Goal: Information Seeking & Learning: Learn about a topic

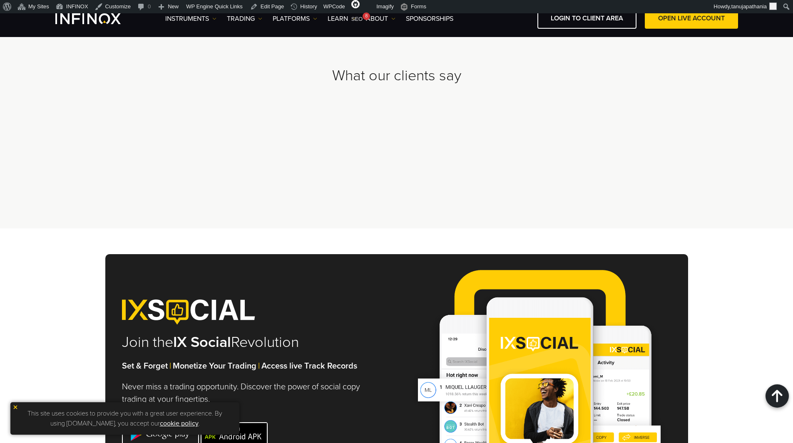
scroll to position [2496, 0]
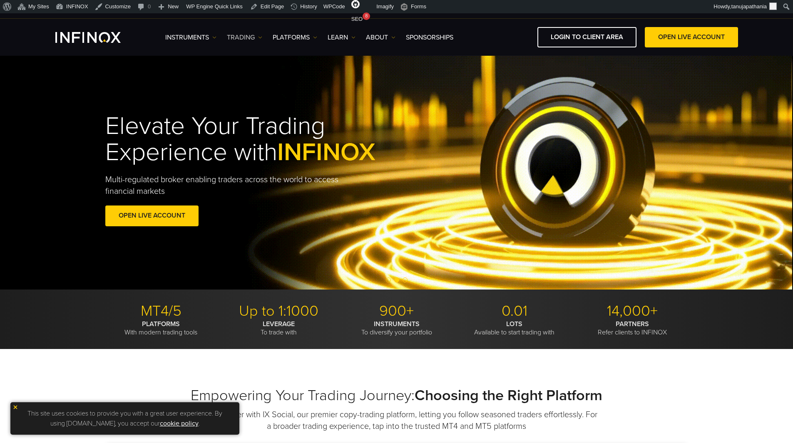
click at [248, 38] on link "TRADING" at bounding box center [244, 37] width 35 height 10
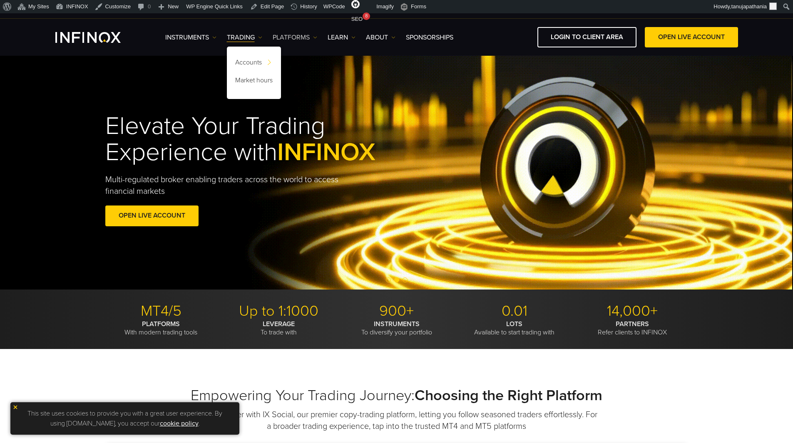
click at [298, 37] on link "PLATFORMS" at bounding box center [295, 37] width 45 height 10
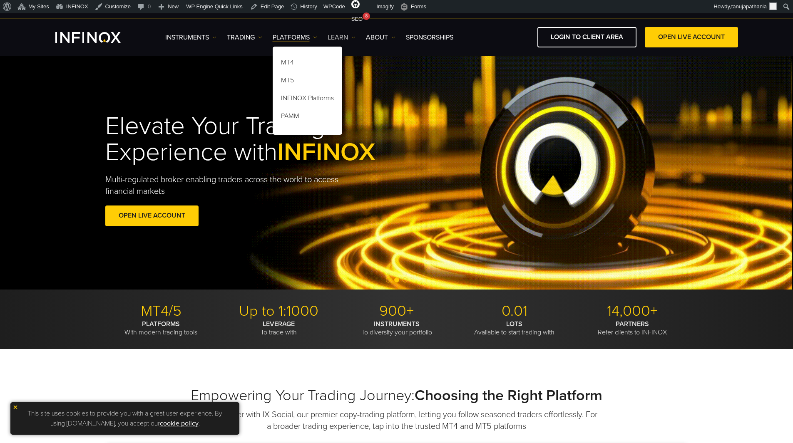
click at [339, 36] on link "Learn" at bounding box center [341, 37] width 28 height 10
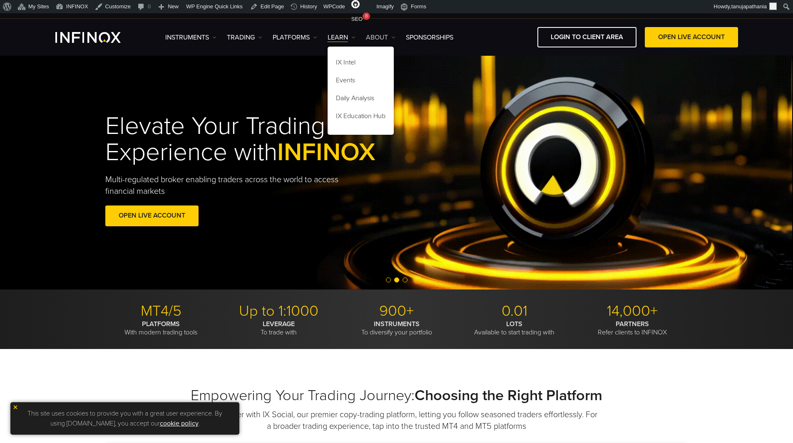
click at [385, 35] on link "ABOUT" at bounding box center [381, 37] width 30 height 10
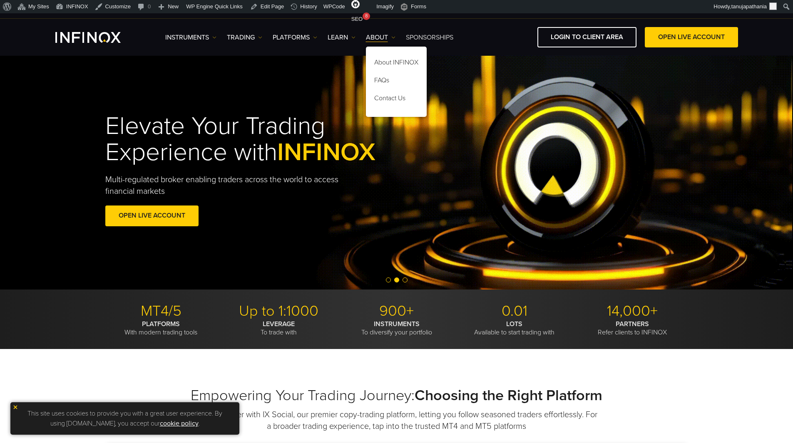
click at [415, 34] on link "SPONSORSHIPS" at bounding box center [429, 37] width 47 height 10
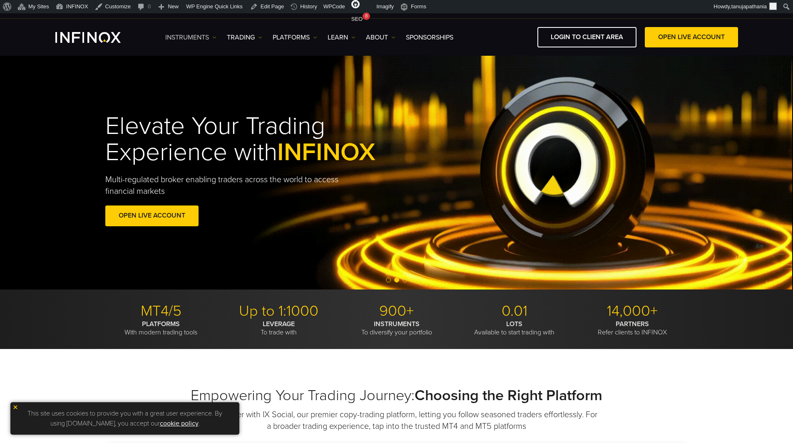
click at [184, 35] on link "Instruments" at bounding box center [190, 37] width 51 height 10
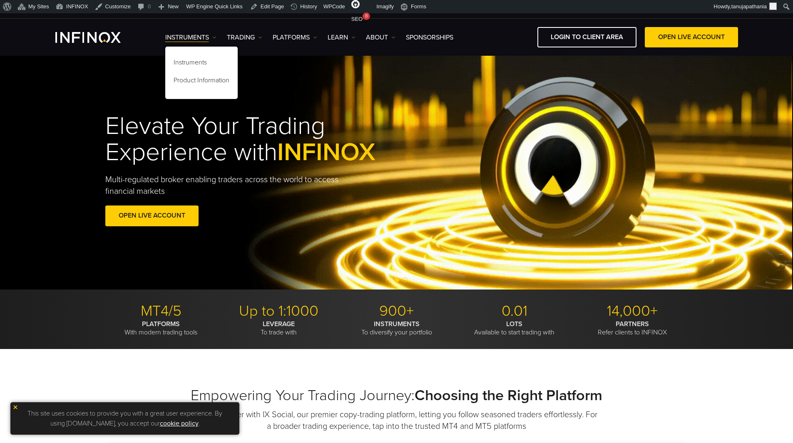
click at [655, 126] on div "Elevate Your Trading Experience with INFINOX Multi-regulated broker enabling tr…" at bounding box center [396, 171] width 599 height 141
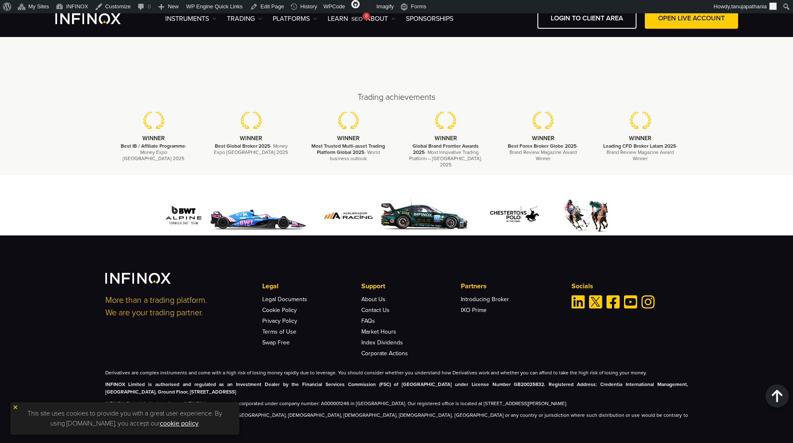
scroll to position [2224, 0]
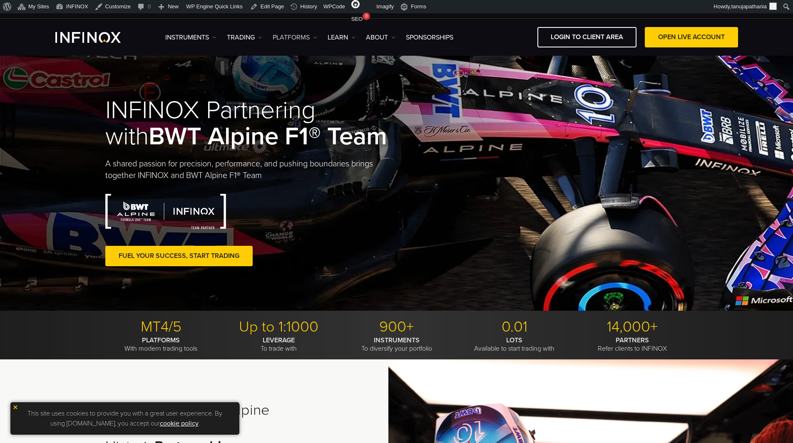
click at [298, 35] on link "PLATFORMS" at bounding box center [295, 37] width 45 height 10
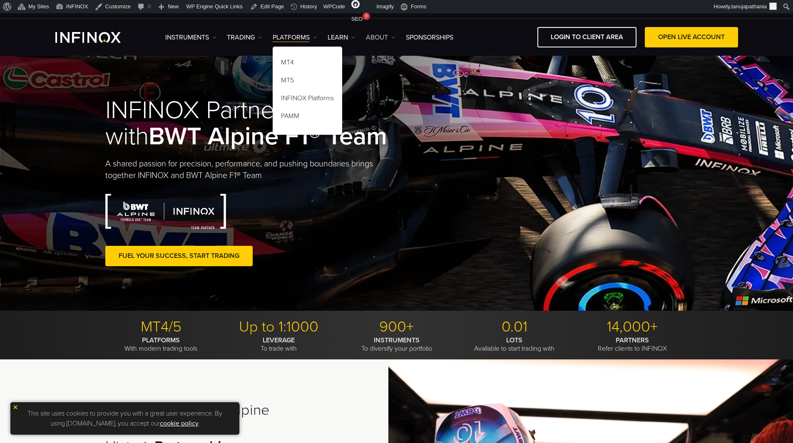
click at [382, 36] on link "ABOUT" at bounding box center [381, 37] width 30 height 10
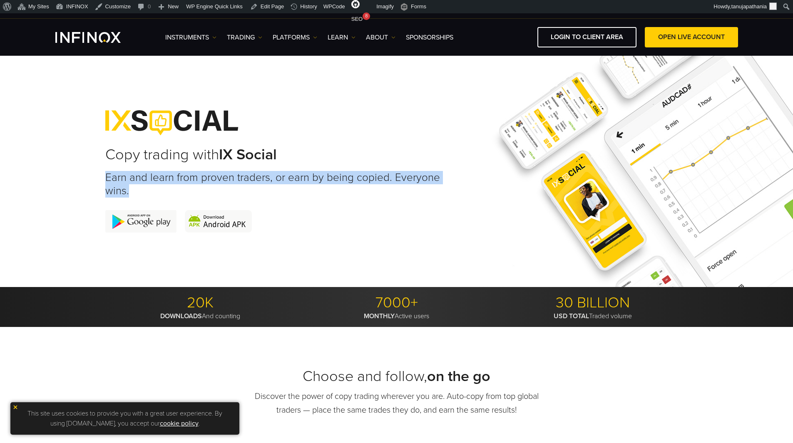
drag, startPoint x: 172, startPoint y: 190, endPoint x: 181, endPoint y: 190, distance: 9.2
click at [181, 190] on div "Copy trading with IX Social Earn and learn from proven traders, or earn by bein…" at bounding box center [396, 171] width 793 height 231
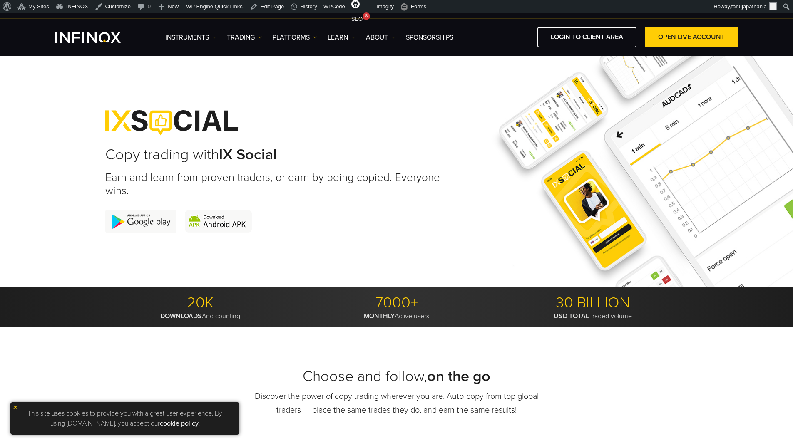
click at [253, 205] on div "Copy trading with IX Social Earn and learn from proven traders, or earn by bein…" at bounding box center [276, 171] width 342 height 155
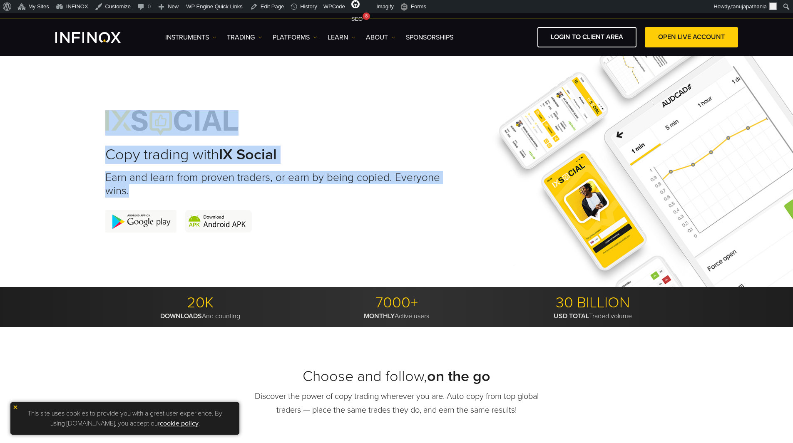
drag, startPoint x: 101, startPoint y: 112, endPoint x: 453, endPoint y: 194, distance: 361.1
click at [452, 194] on div "Copy trading with IX Social Earn and learn from proven traders, or earn by bein…" at bounding box center [396, 171] width 599 height 155
click at [455, 193] on div "Copy trading with IX Social Earn and learn from proven traders, or earn by bein…" at bounding box center [396, 171] width 582 height 155
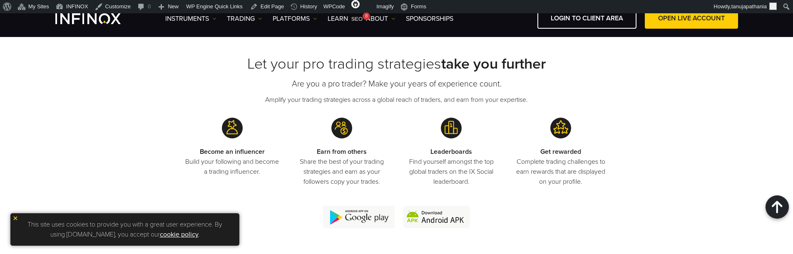
scroll to position [1623, 0]
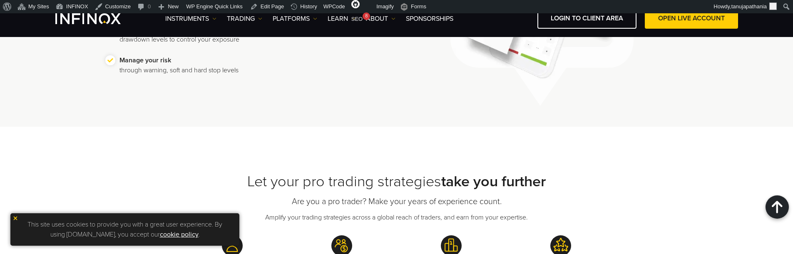
scroll to position [1713, 0]
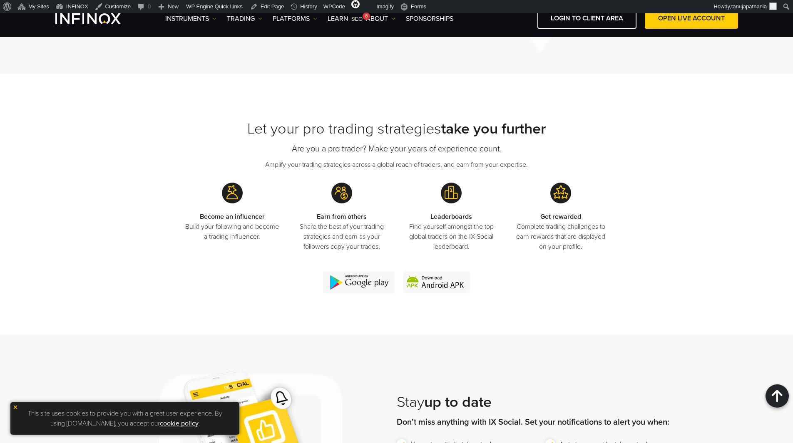
scroll to position [1671, 0]
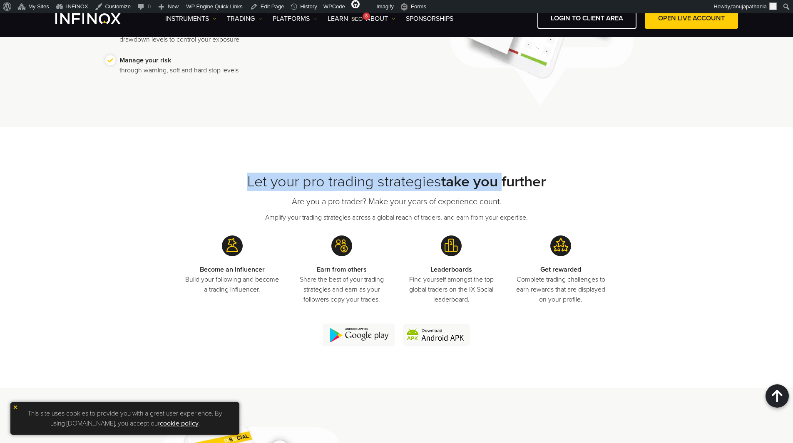
drag, startPoint x: 301, startPoint y: 165, endPoint x: 503, endPoint y: 181, distance: 202.8
click at [503, 181] on div "Let your pro trading strategies take you further Are you a pro trader? Make you…" at bounding box center [396, 257] width 793 height 260
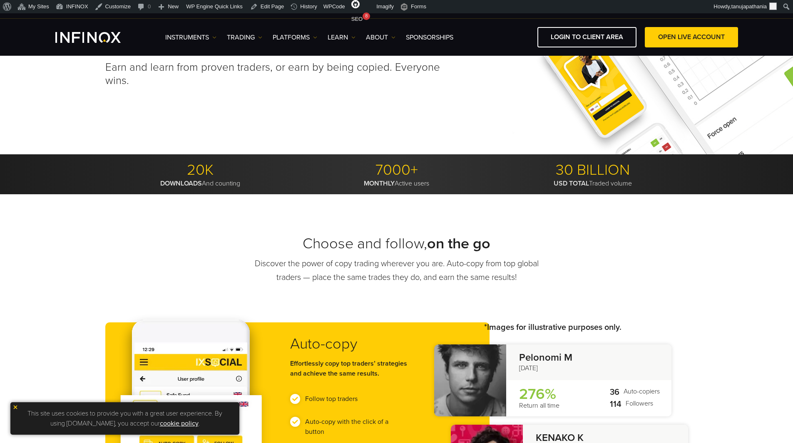
scroll to position [0, 0]
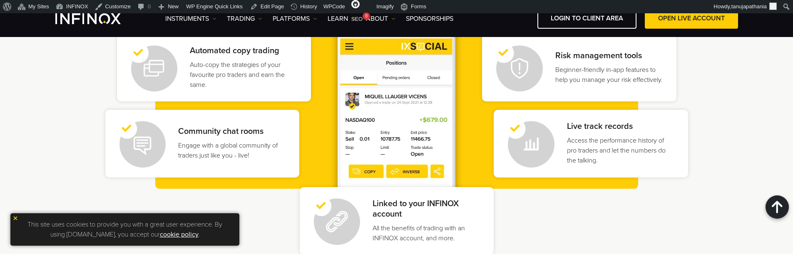
scroll to position [957, 0]
